Goal: Information Seeking & Learning: Learn about a topic

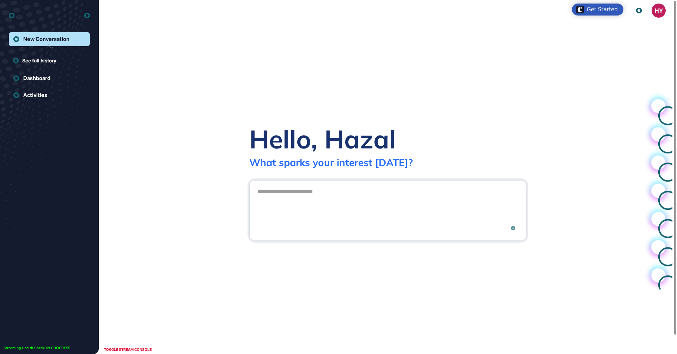
scroll to position [0, 0]
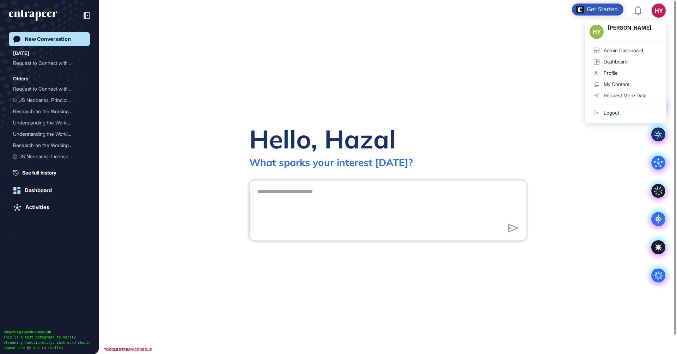
click at [625, 51] on div "Admin Dashboard" at bounding box center [623, 51] width 39 height 6
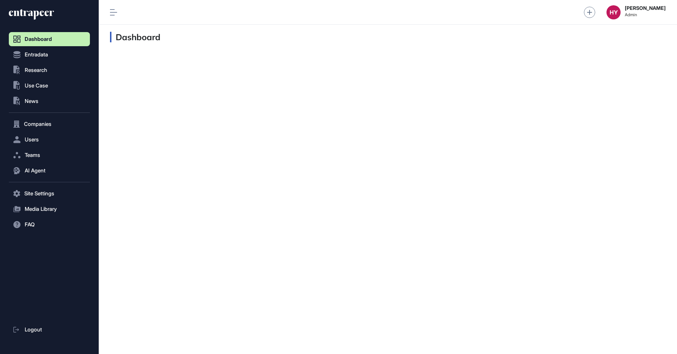
scroll to position [0, 0]
click at [38, 72] on span "Research" at bounding box center [36, 70] width 23 height 6
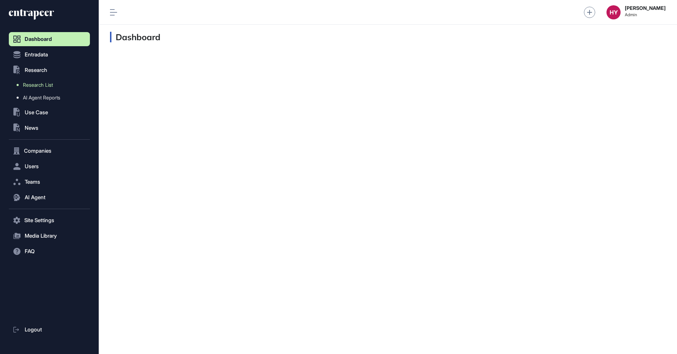
click at [47, 85] on span "Research List" at bounding box center [38, 85] width 30 height 6
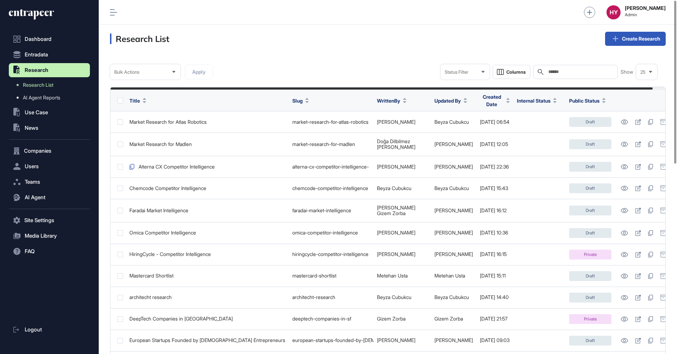
click at [598, 71] on input "text" at bounding box center [581, 72] width 66 height 6
type input "**********"
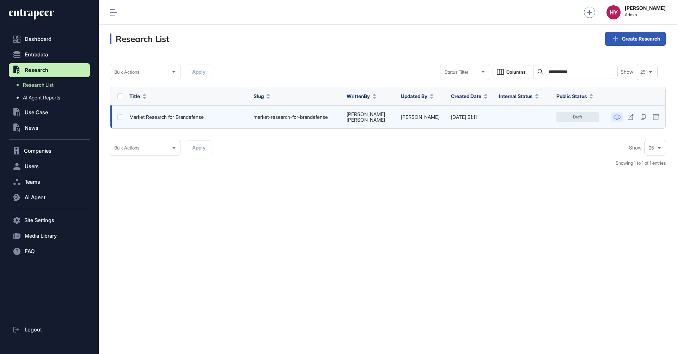
click at [618, 117] on icon at bounding box center [616, 117] width 7 height 5
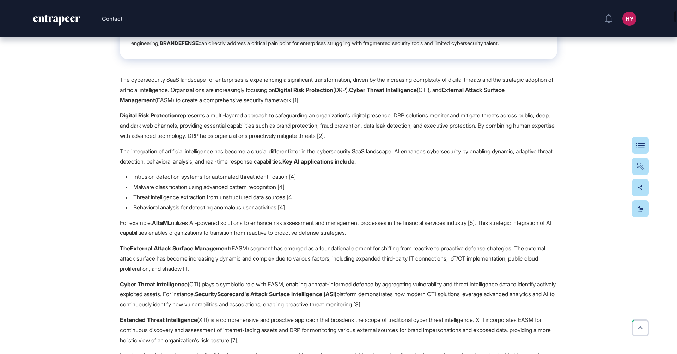
scroll to position [865, 0]
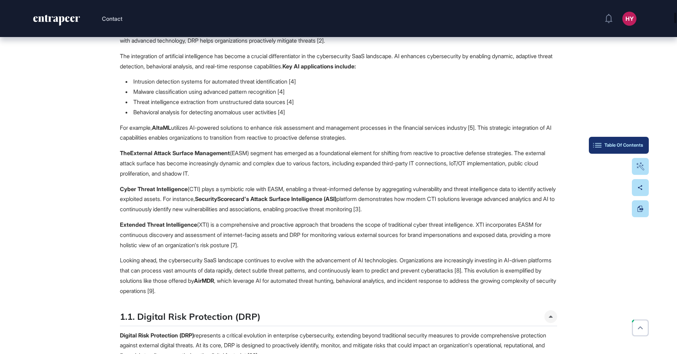
click at [644, 148] on button "Table Of Contents" at bounding box center [619, 145] width 60 height 17
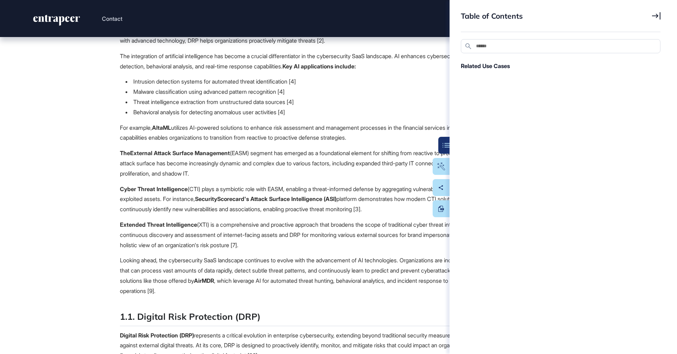
click at [445, 148] on button at bounding box center [443, 145] width 11 height 17
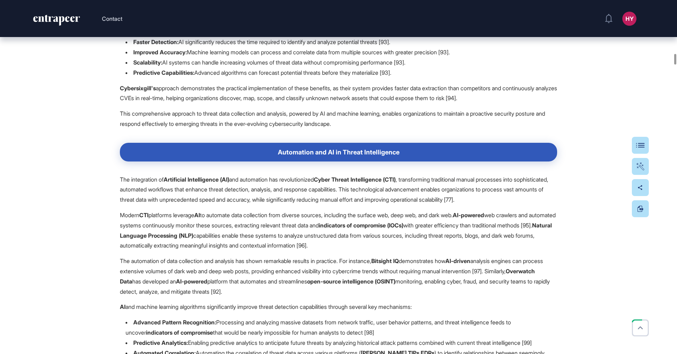
scroll to position [4147, 0]
